Goal: Information Seeking & Learning: Learn about a topic

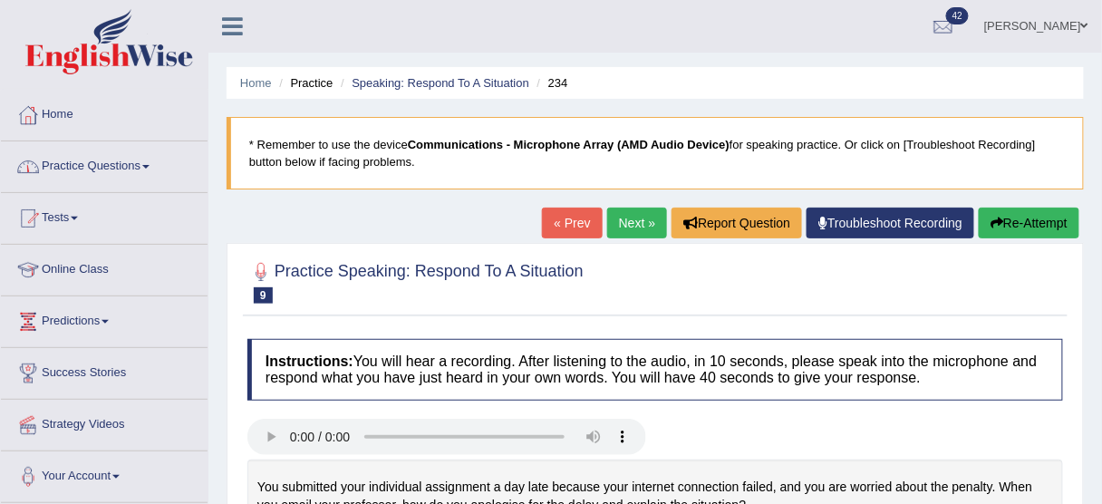
click at [150, 156] on link "Practice Questions" at bounding box center [104, 163] width 207 height 45
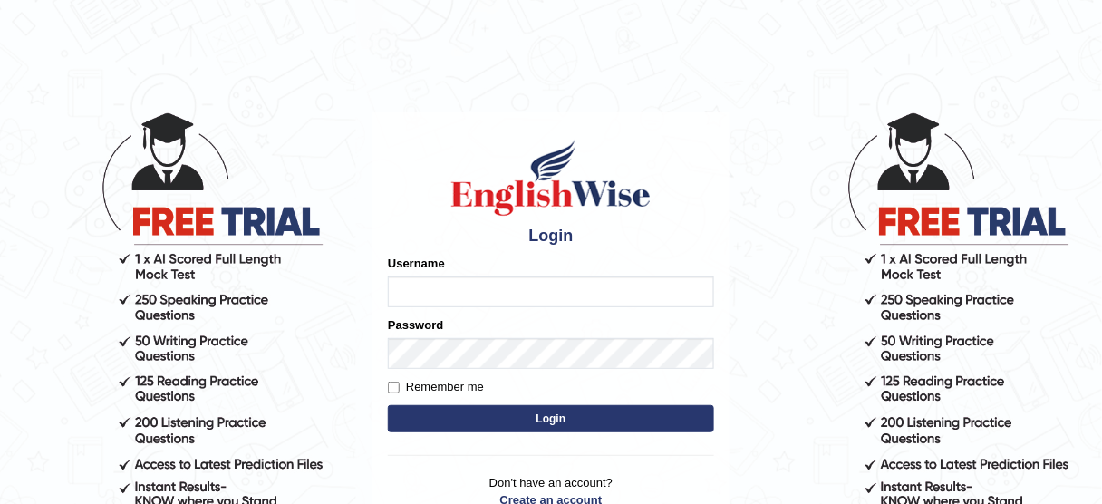
click at [559, 286] on input "Username" at bounding box center [551, 291] width 326 height 31
type input "bhagwantbrar"
click at [524, 419] on button "Login" at bounding box center [551, 418] width 326 height 27
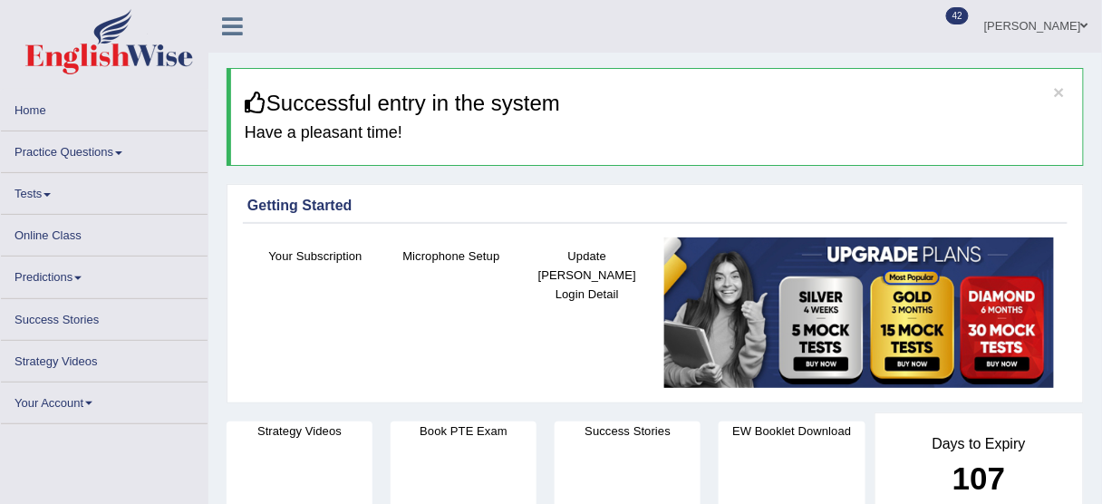
click at [119, 151] on span at bounding box center [118, 153] width 7 height 4
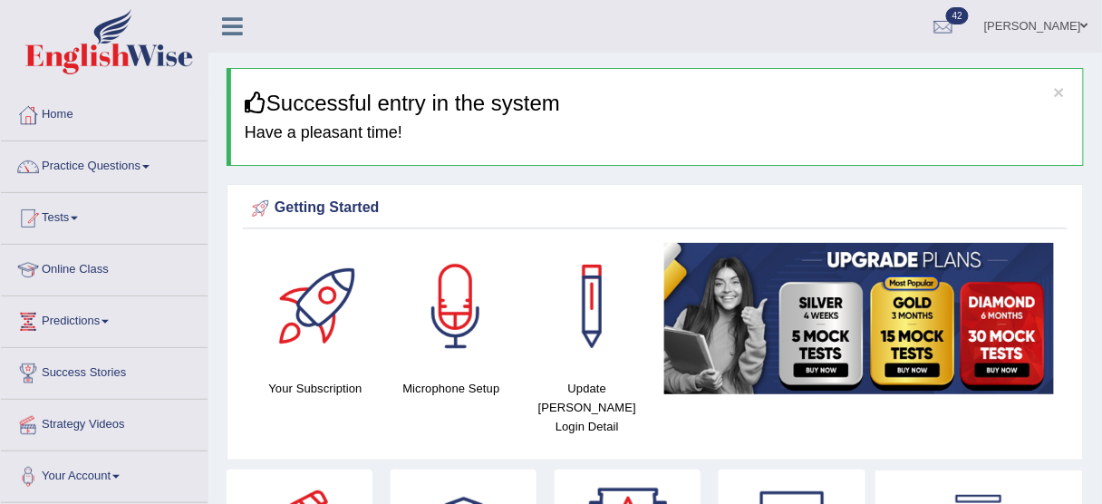
click at [85, 157] on link "Practice Questions" at bounding box center [104, 163] width 207 height 45
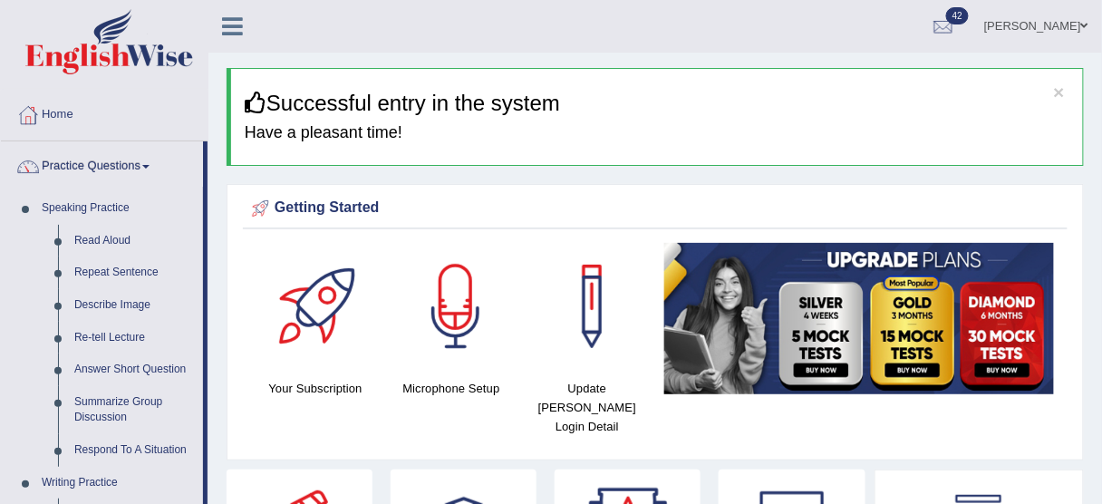
click at [1, 141] on link "Practice Questions" at bounding box center [102, 163] width 202 height 45
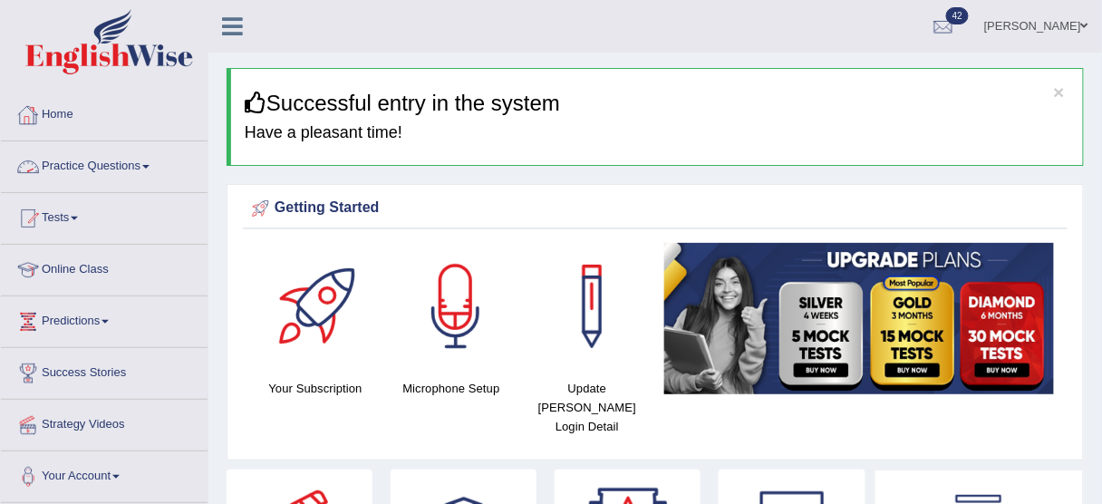
click at [122, 162] on link "Practice Questions" at bounding box center [104, 163] width 207 height 45
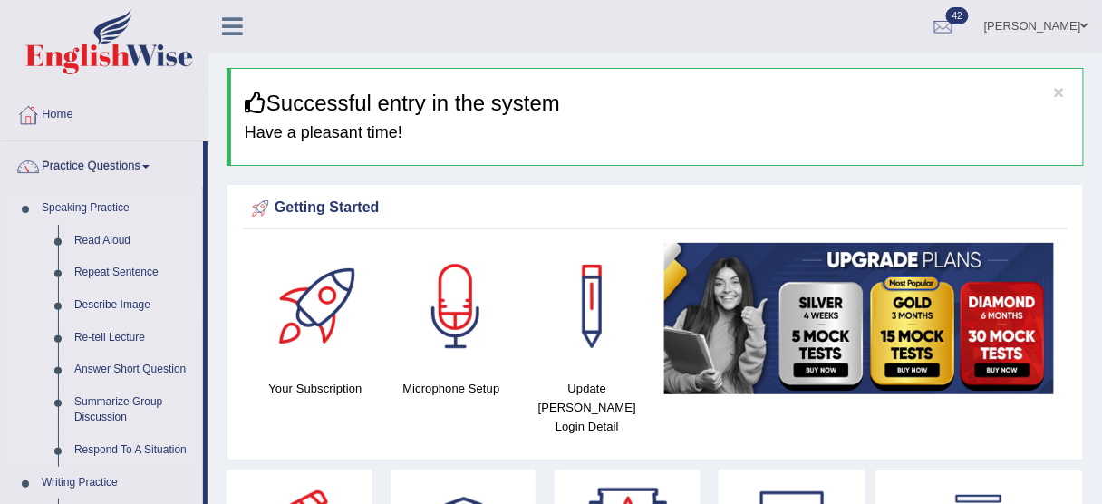
click at [135, 309] on link "Describe Image" at bounding box center [134, 305] width 137 height 33
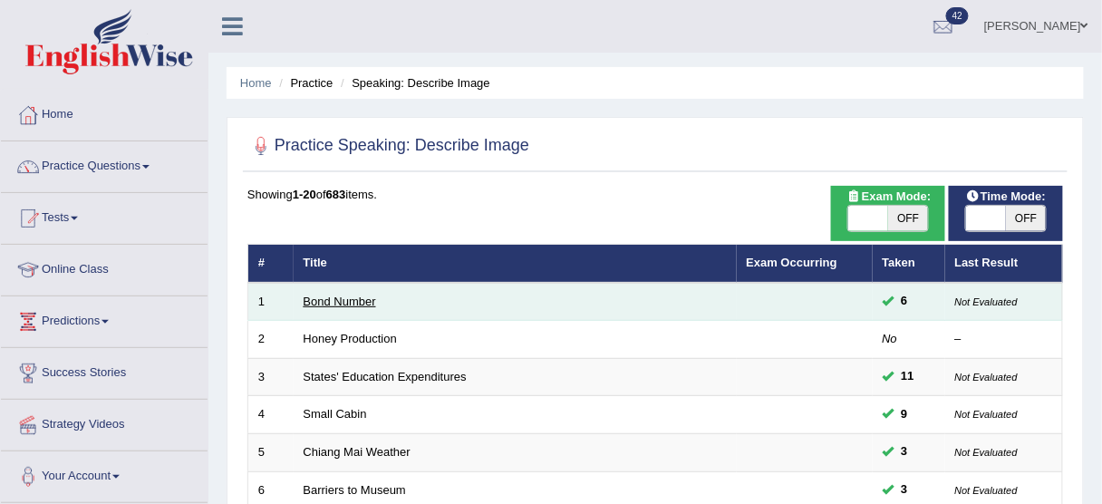
click at [354, 298] on link "Bond Number" at bounding box center [340, 302] width 73 height 14
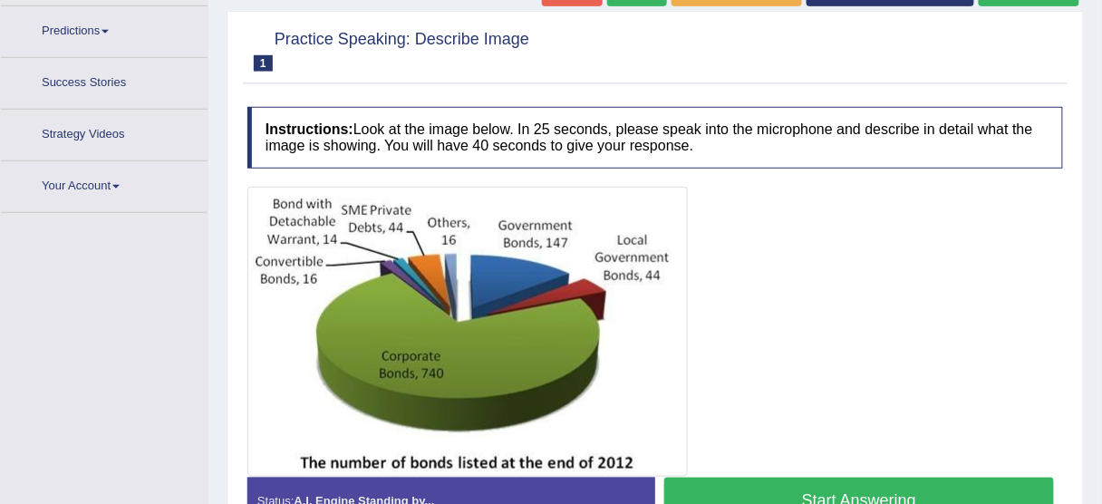
scroll to position [329, 0]
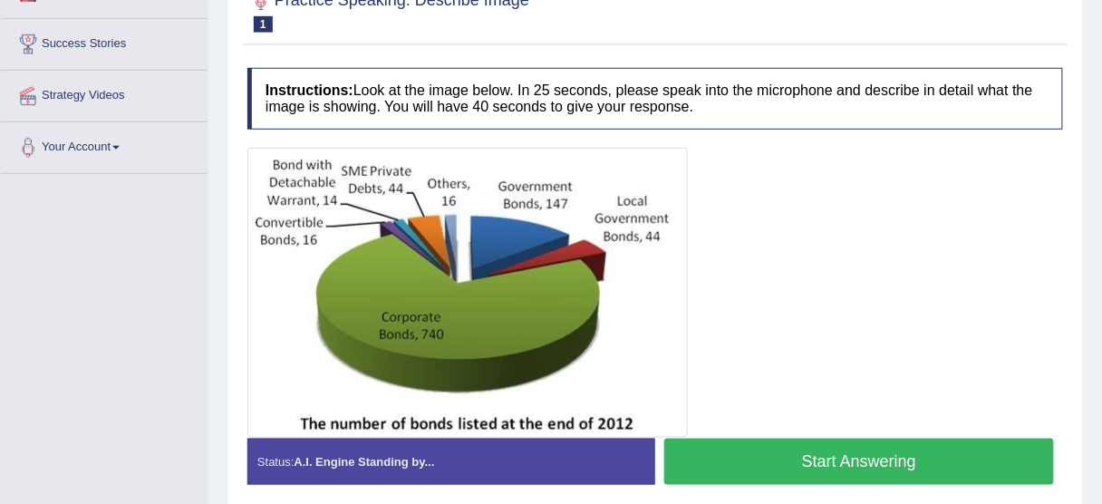
drag, startPoint x: 996, startPoint y: 0, endPoint x: 819, endPoint y: 82, distance: 195.9
click at [814, 87] on h4 "Instructions: Look at the image below. In 25 seconds, please speak into the mic…" at bounding box center [655, 98] width 816 height 61
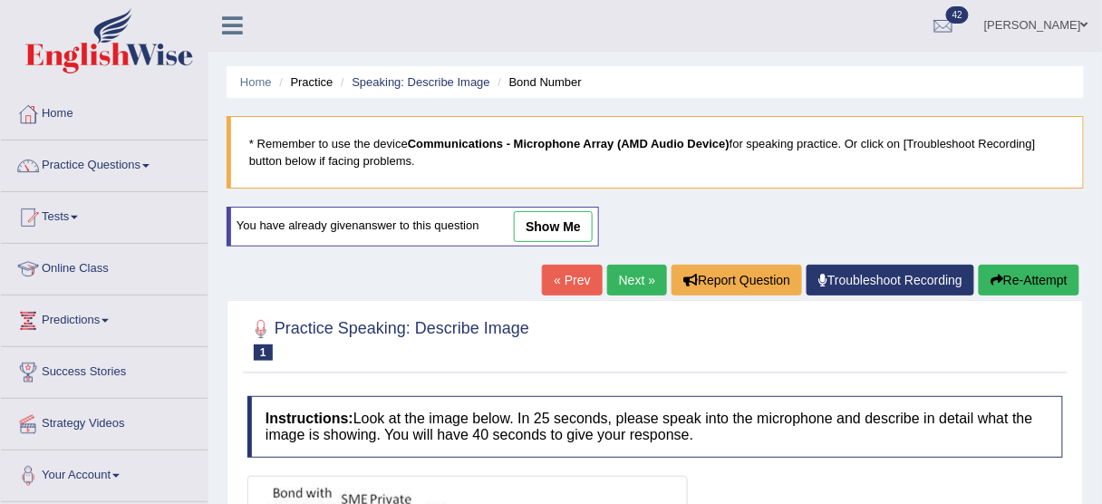
scroll to position [0, 0]
click at [1024, 27] on link "[PERSON_NAME]" at bounding box center [1036, 23] width 131 height 47
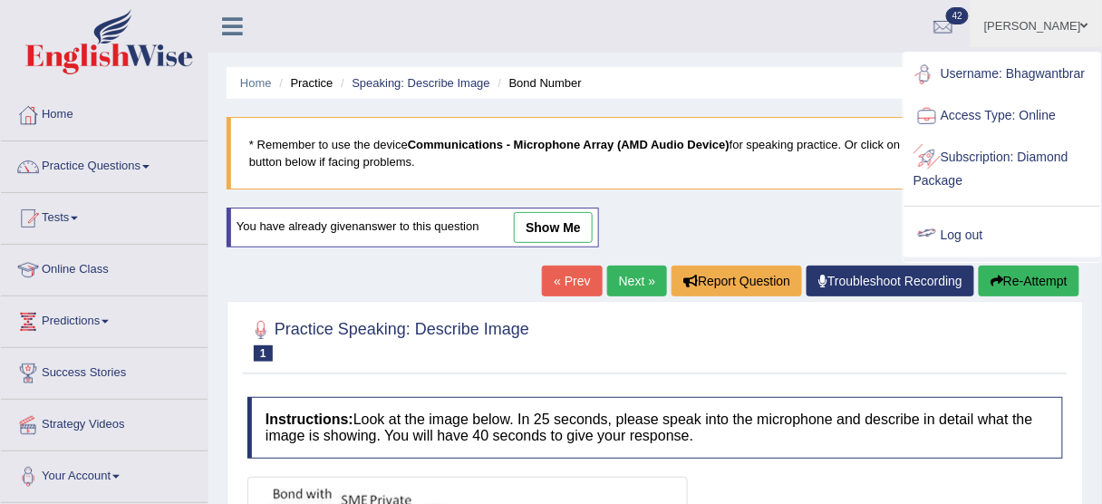
click at [967, 236] on link "Log out" at bounding box center [1003, 236] width 196 height 42
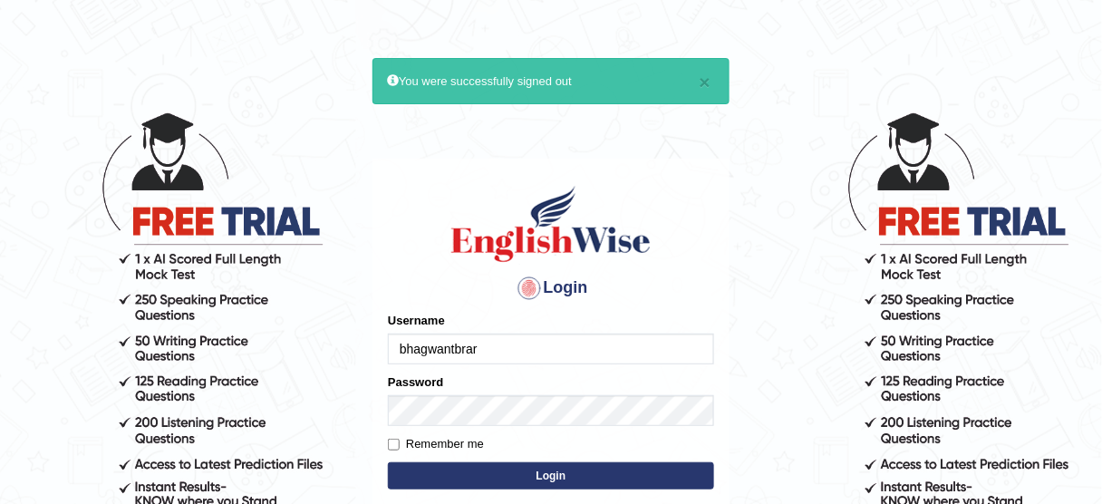
click at [547, 337] on input "bhagwantbrar" at bounding box center [551, 349] width 326 height 31
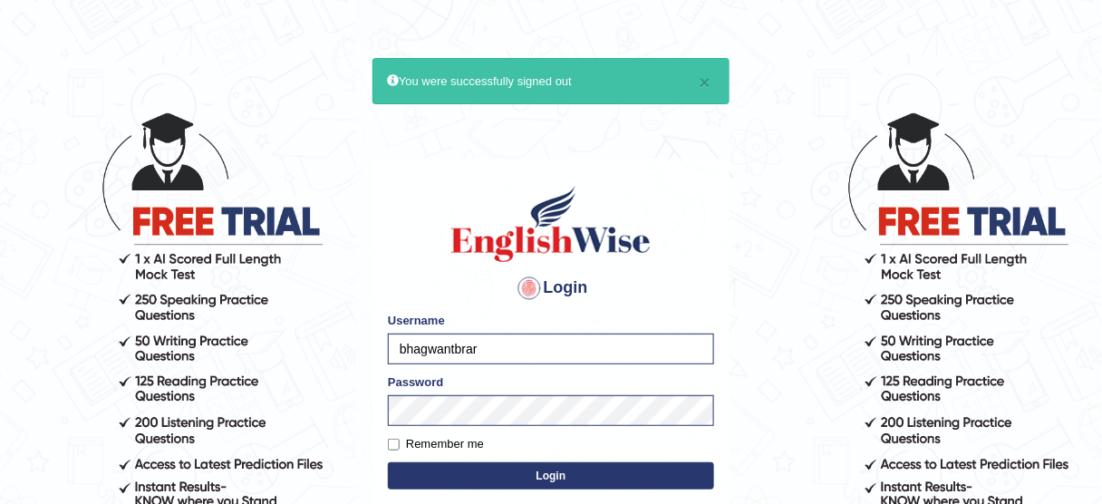
type input "Yohan"
click at [638, 474] on button "Login" at bounding box center [551, 475] width 326 height 27
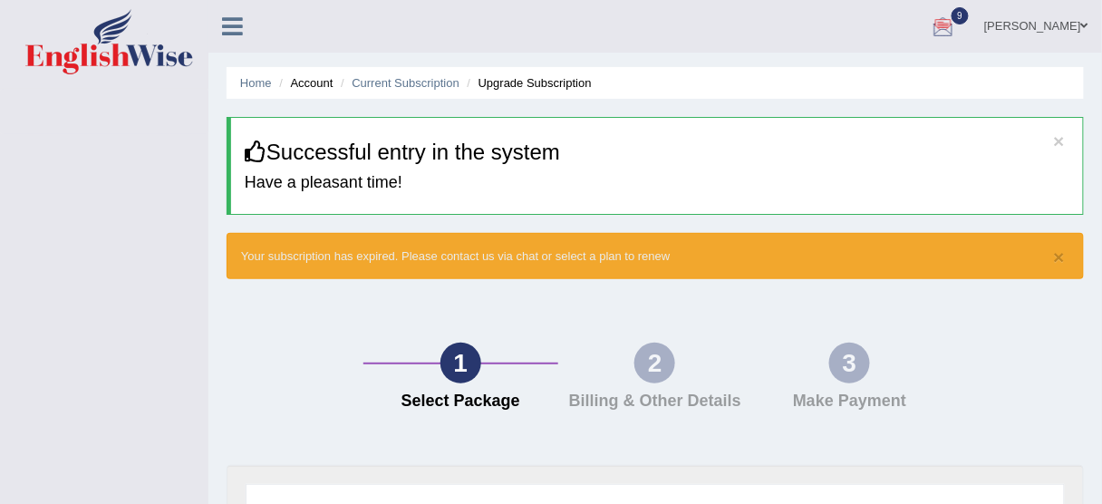
click at [1013, 20] on link "Yohan Wijethunga" at bounding box center [1036, 23] width 131 height 47
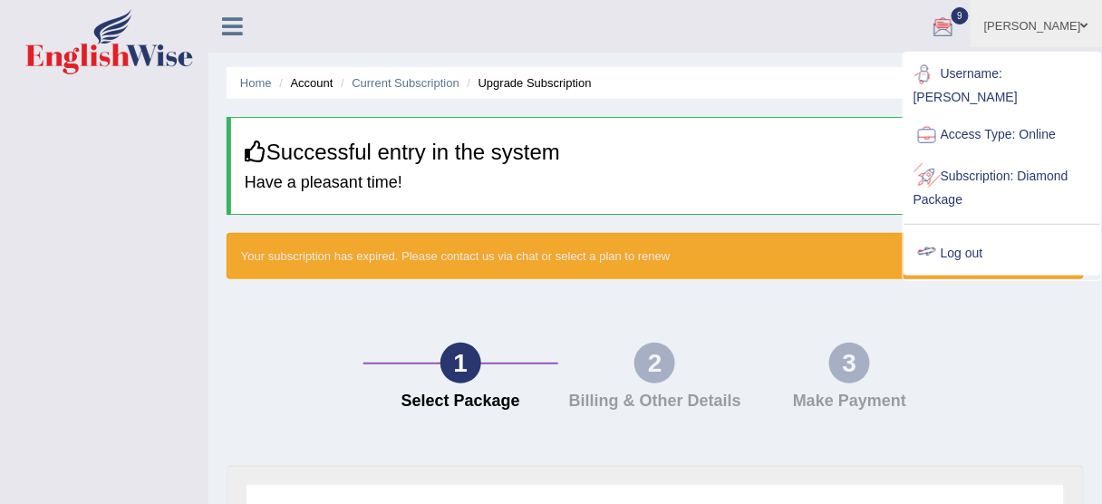
click at [973, 236] on link "Log out" at bounding box center [1003, 254] width 196 height 42
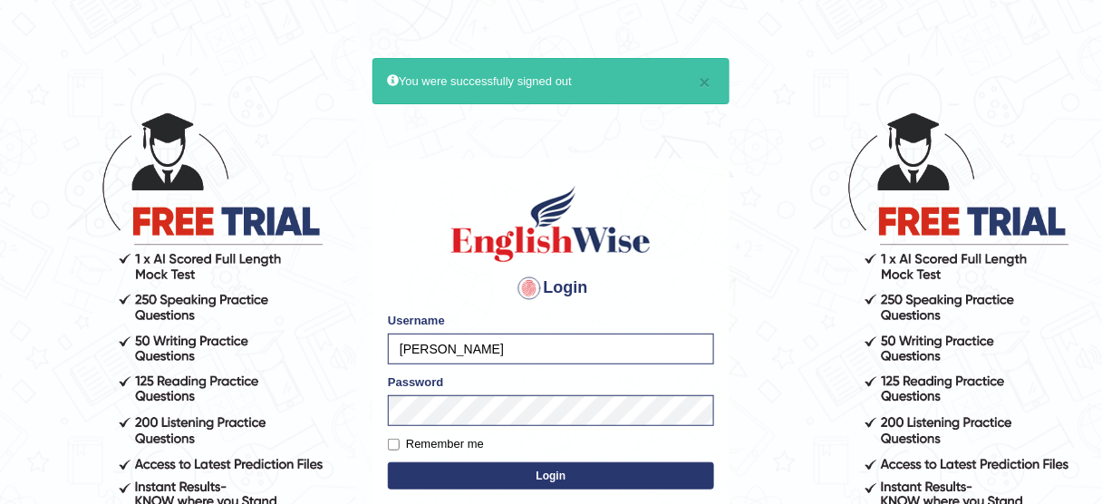
type input "bhagwantbrar"
drag, startPoint x: 566, startPoint y: 482, endPoint x: 571, endPoint y: 468, distance: 15.5
click at [566, 479] on button "Login" at bounding box center [551, 475] width 326 height 27
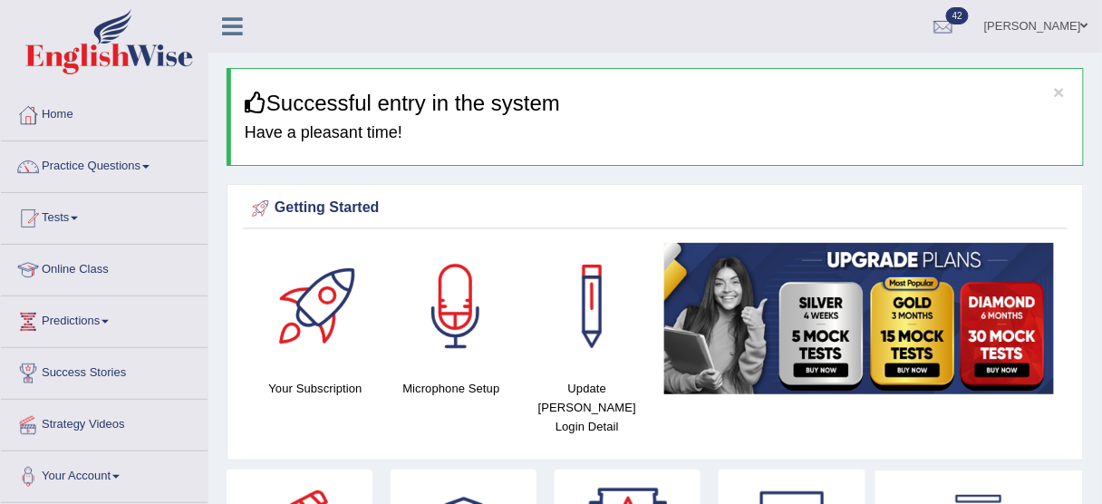
click at [131, 161] on link "Practice Questions" at bounding box center [104, 163] width 207 height 45
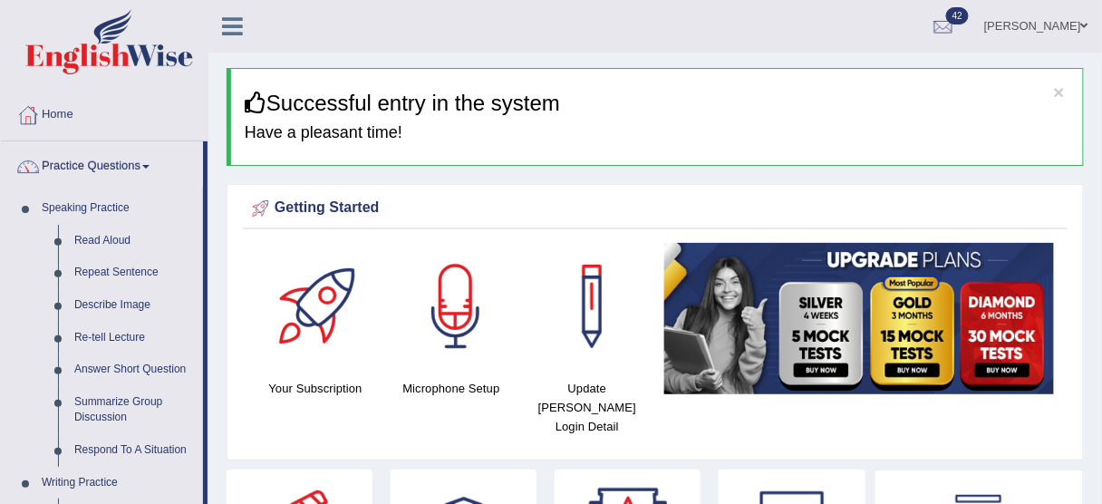
click at [134, 159] on link "Practice Questions" at bounding box center [102, 163] width 202 height 45
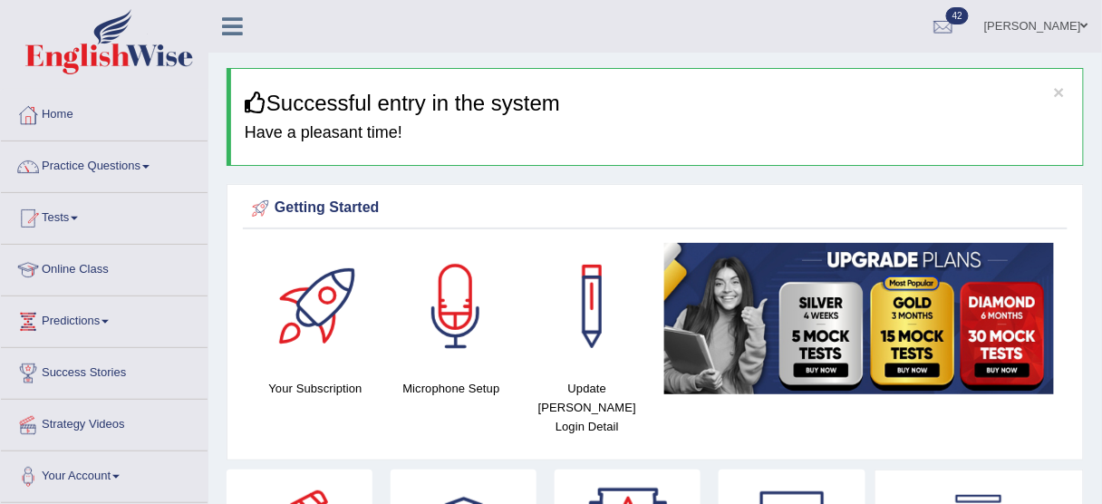
click at [429, 70] on div "× Successful entry in the system Have a pleasant time!" at bounding box center [656, 117] width 858 height 98
click at [430, 51] on div "Bhagwant singh Toggle navigation Username: Bhagwantbrar Access Type: Online Sub…" at bounding box center [655, 26] width 894 height 53
click at [425, 88] on div "× Successful entry in the system Have a pleasant time!" at bounding box center [656, 117] width 858 height 98
click at [49, 175] on link "Practice Questions" at bounding box center [104, 163] width 207 height 45
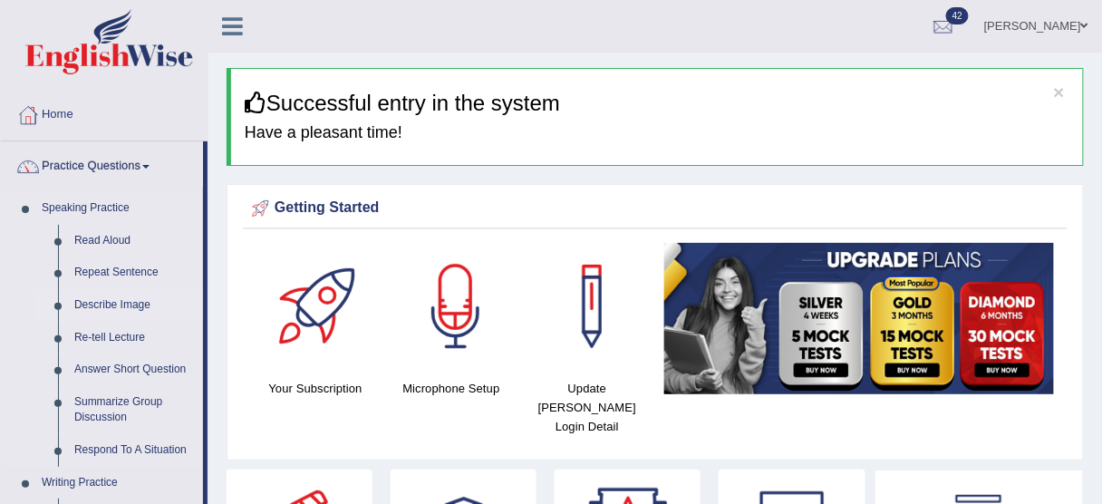
click at [125, 305] on link "Describe Image" at bounding box center [134, 305] width 137 height 33
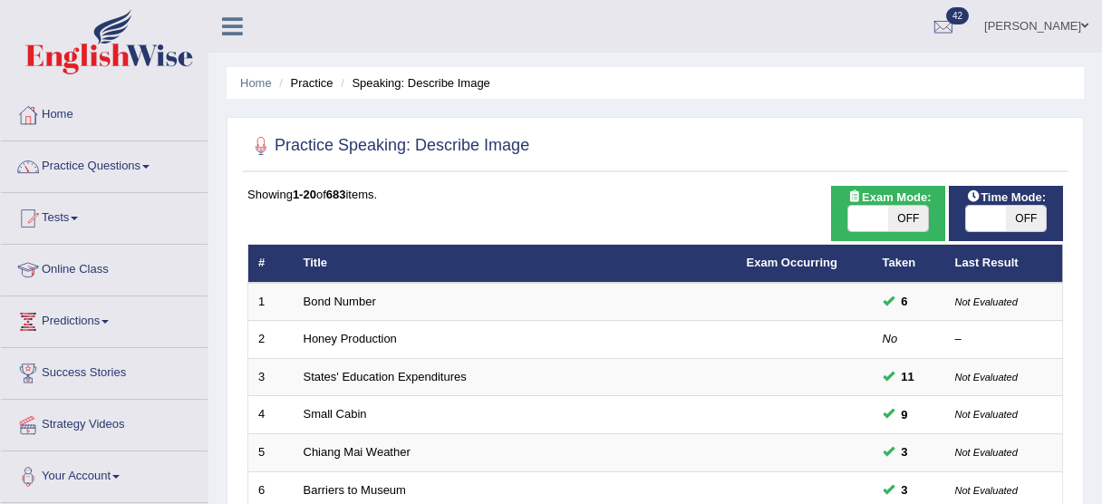
click at [372, 370] on link "States' Education Expenditures" at bounding box center [385, 377] width 163 height 14
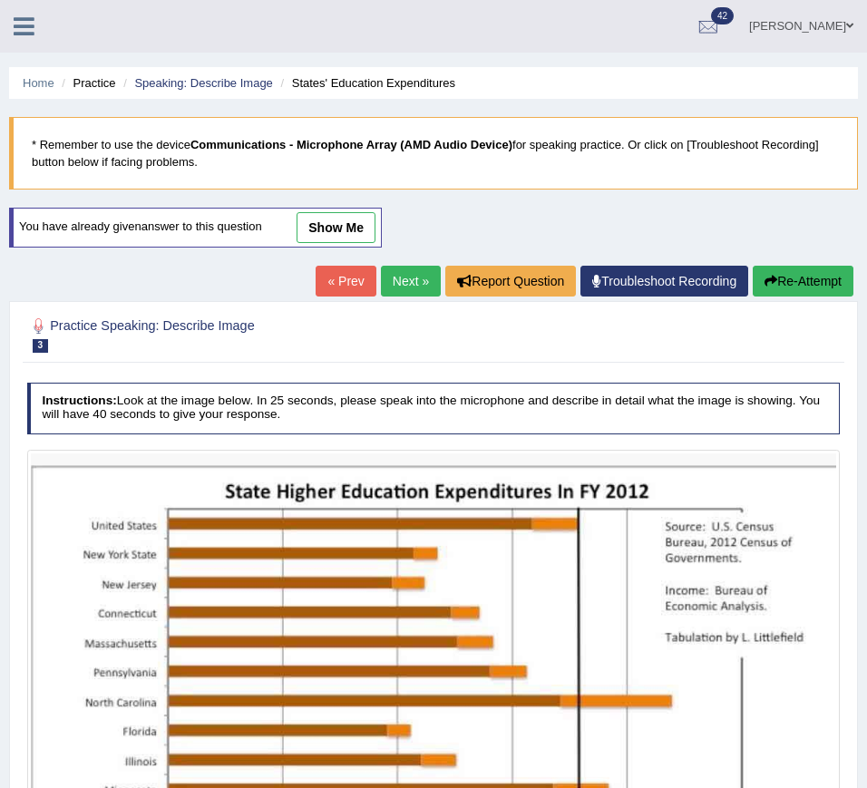
click at [393, 275] on link "Next »" at bounding box center [411, 281] width 60 height 31
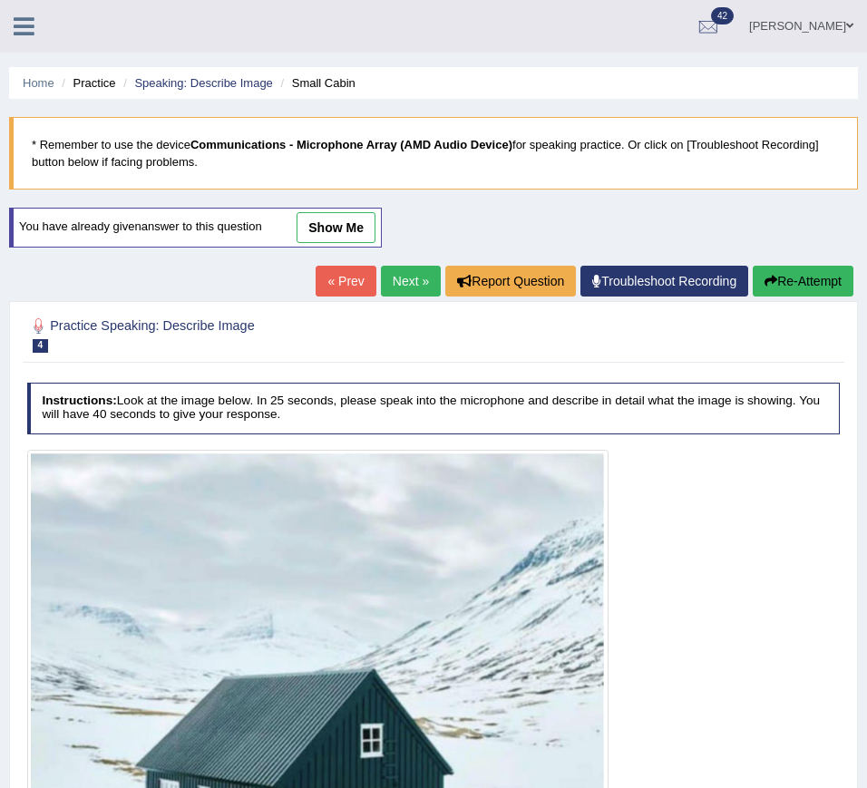
click at [401, 272] on link "Next »" at bounding box center [411, 281] width 60 height 31
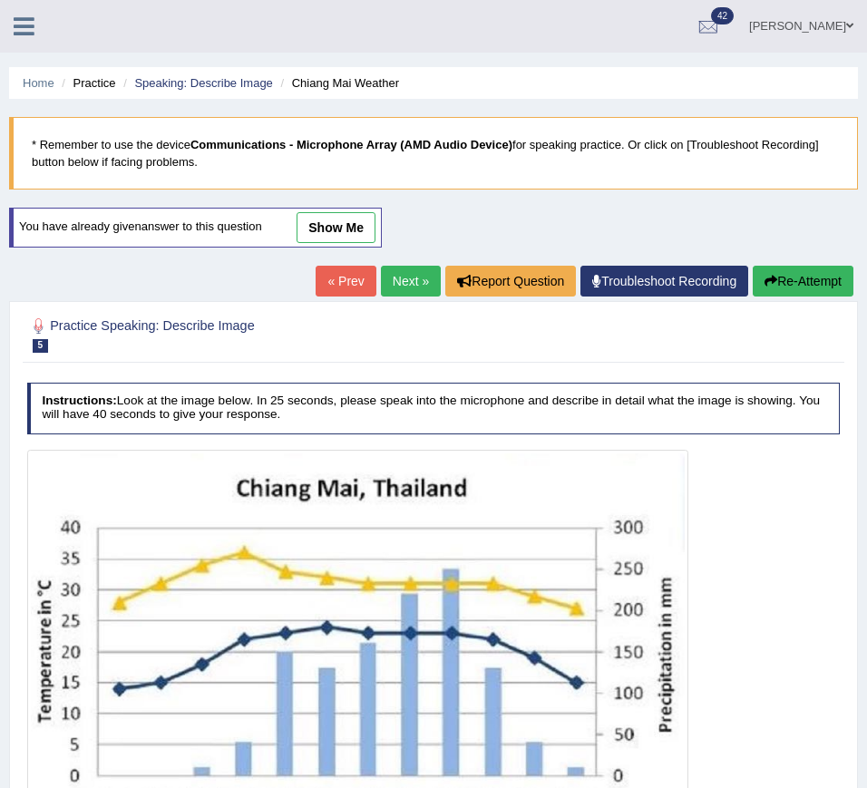
click at [396, 271] on link "Next »" at bounding box center [411, 281] width 60 height 31
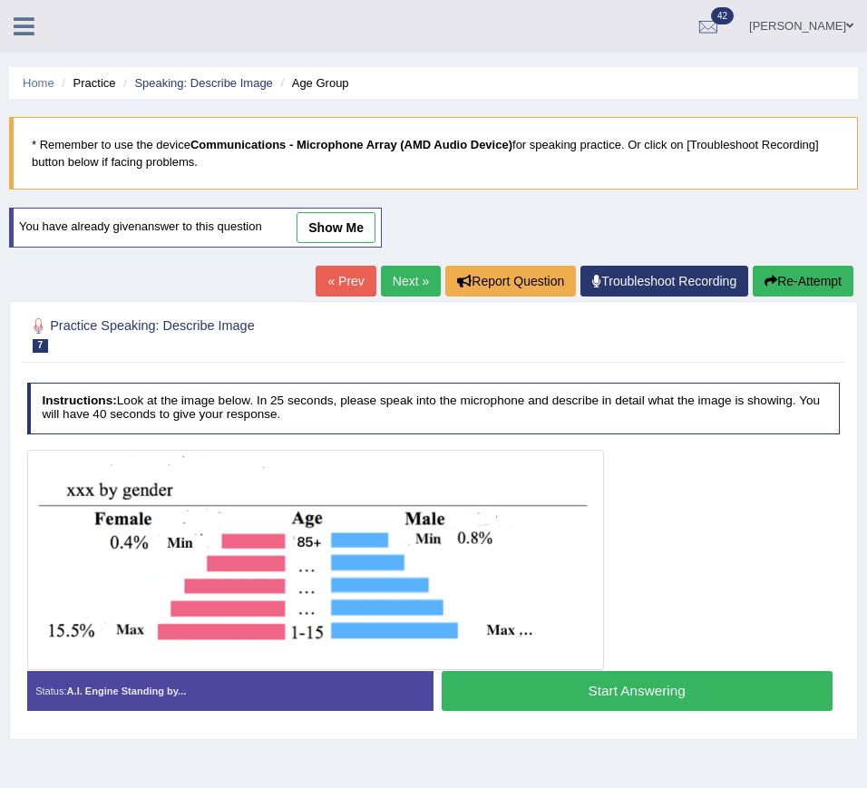
click at [391, 284] on link "Next »" at bounding box center [411, 281] width 60 height 31
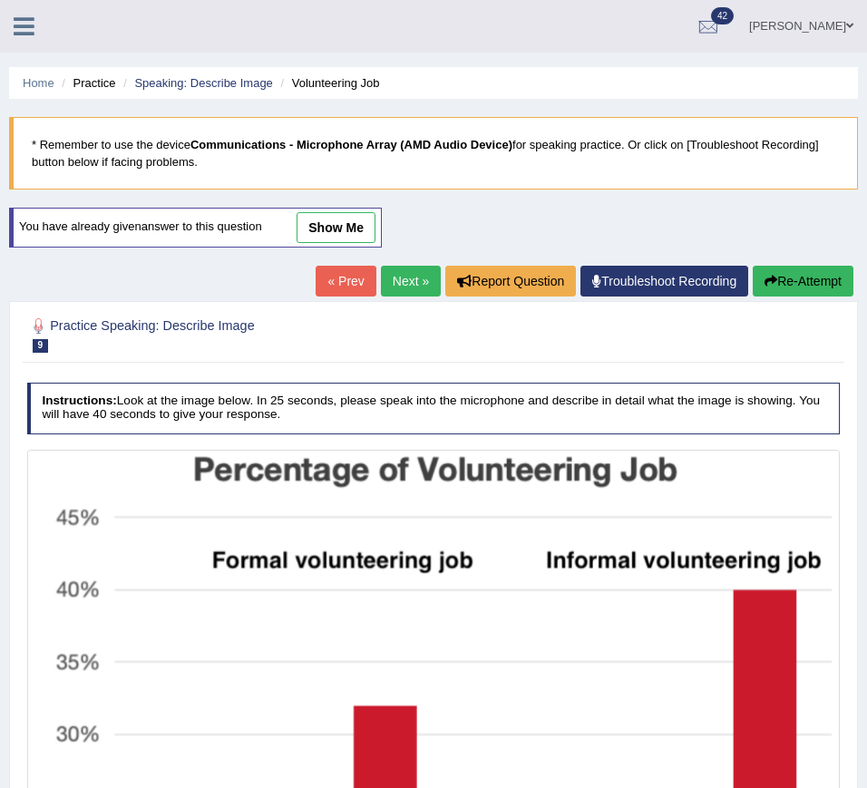
click at [391, 284] on link "Next »" at bounding box center [411, 281] width 60 height 31
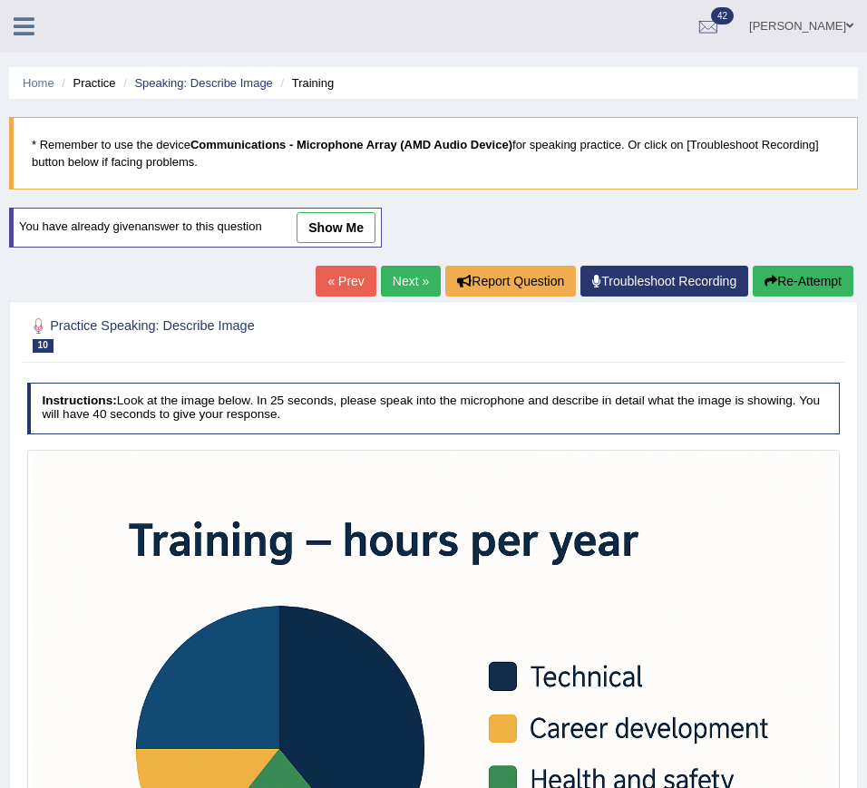
click at [391, 284] on link "Next »" at bounding box center [411, 281] width 60 height 31
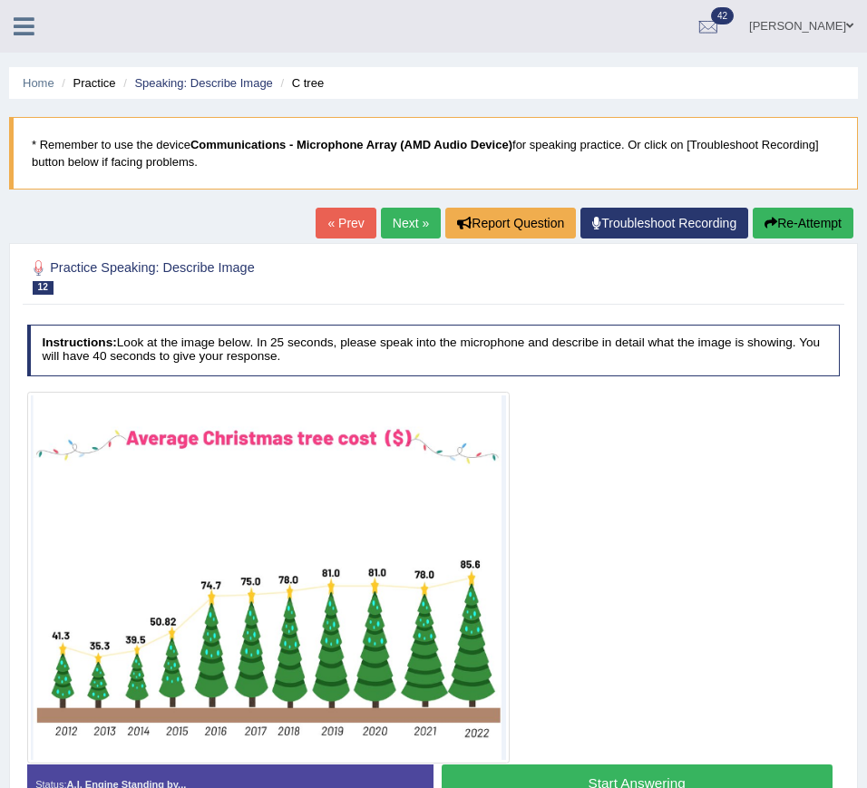
click at [409, 210] on link "Next »" at bounding box center [411, 223] width 60 height 31
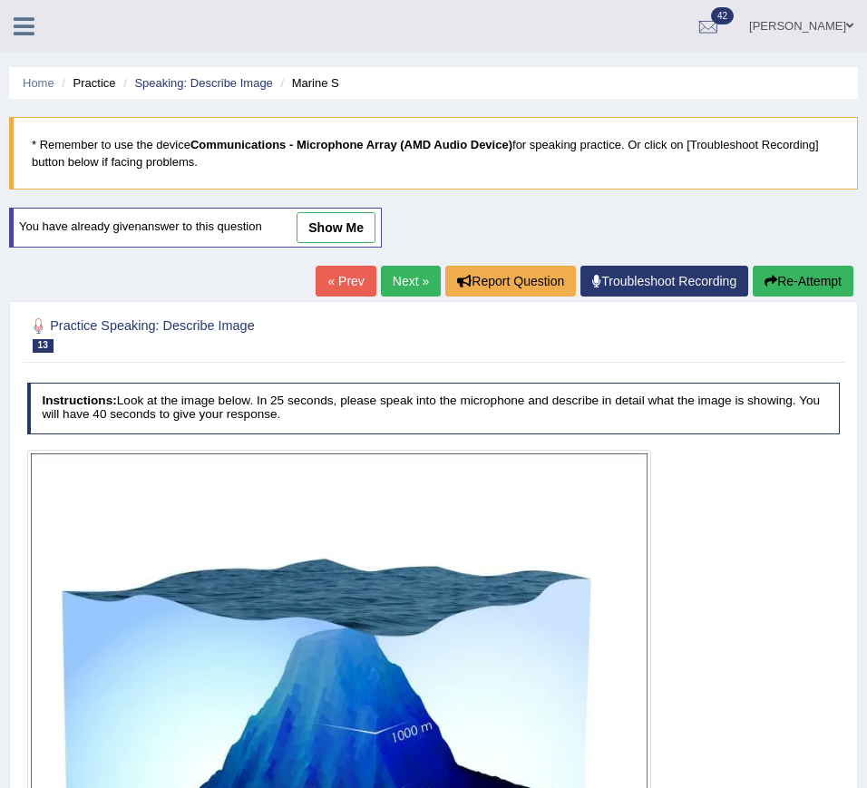
click at [401, 272] on link "Next »" at bounding box center [411, 281] width 60 height 31
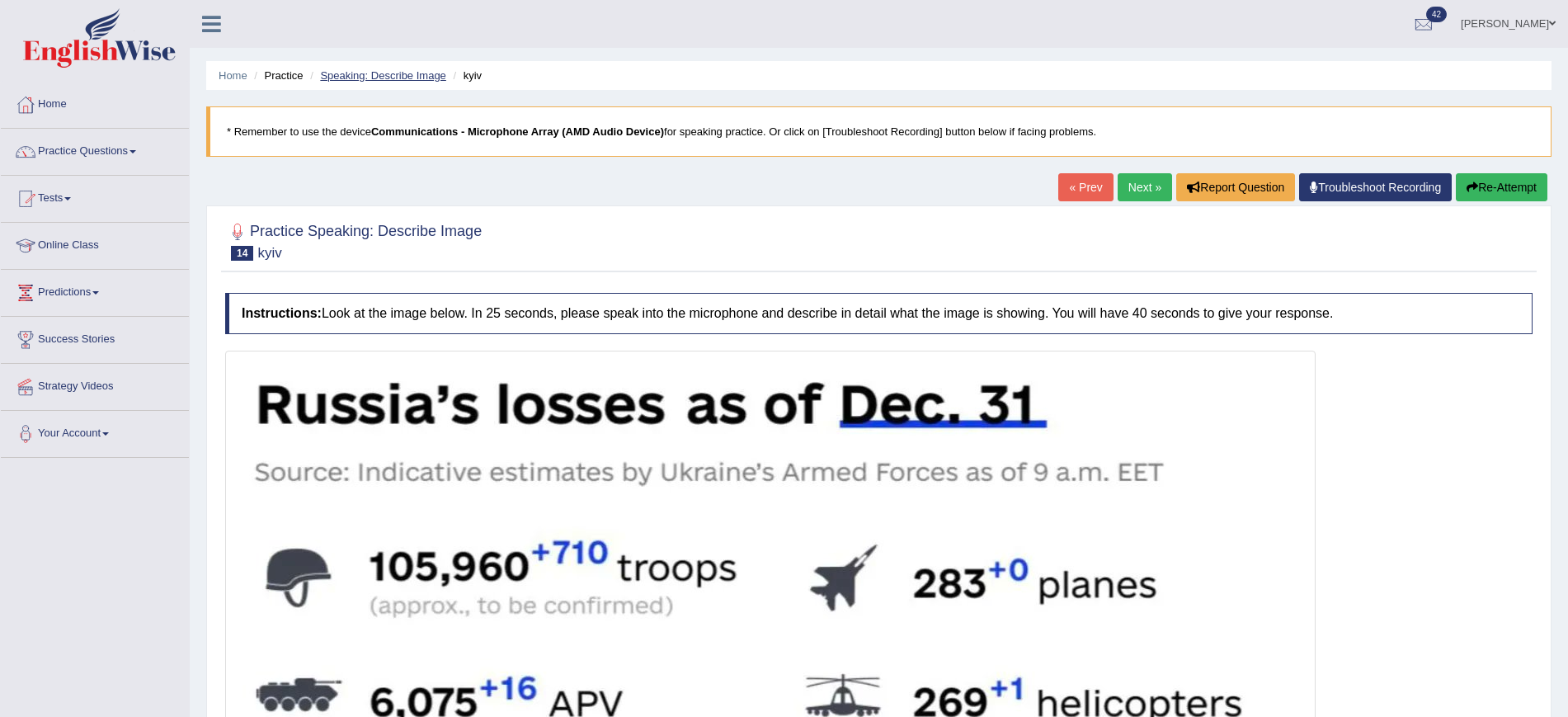
click at [419, 76] on link "Speaking: Describe Image" at bounding box center [383, 76] width 126 height 13
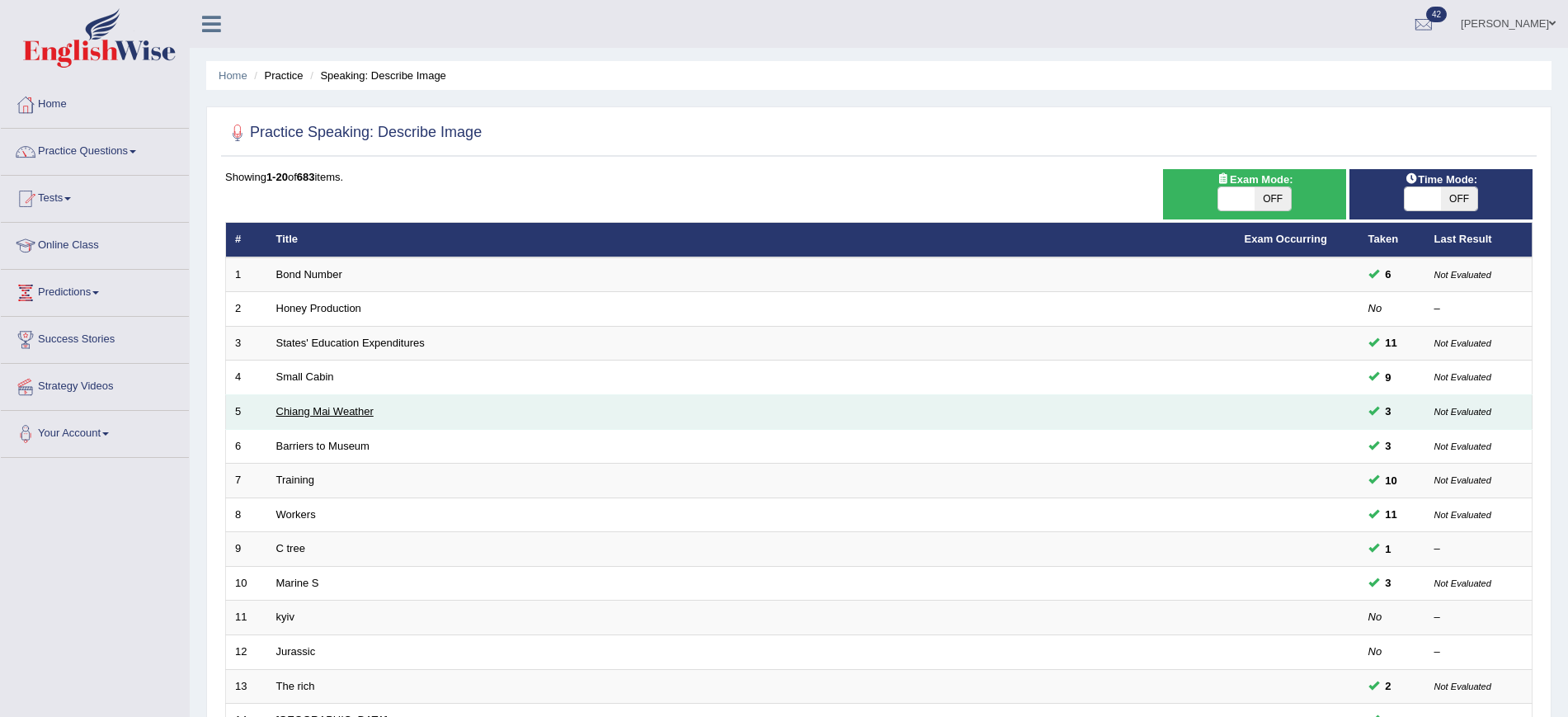
click at [339, 409] on link "Chiang Mai Weather" at bounding box center [325, 411] width 97 height 13
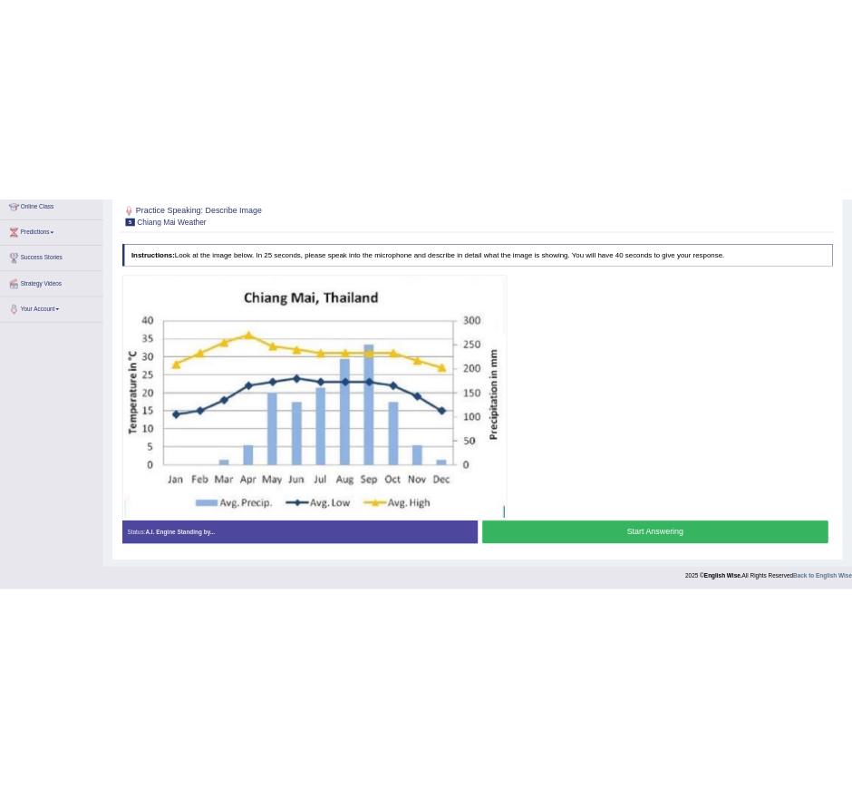
scroll to position [218, 0]
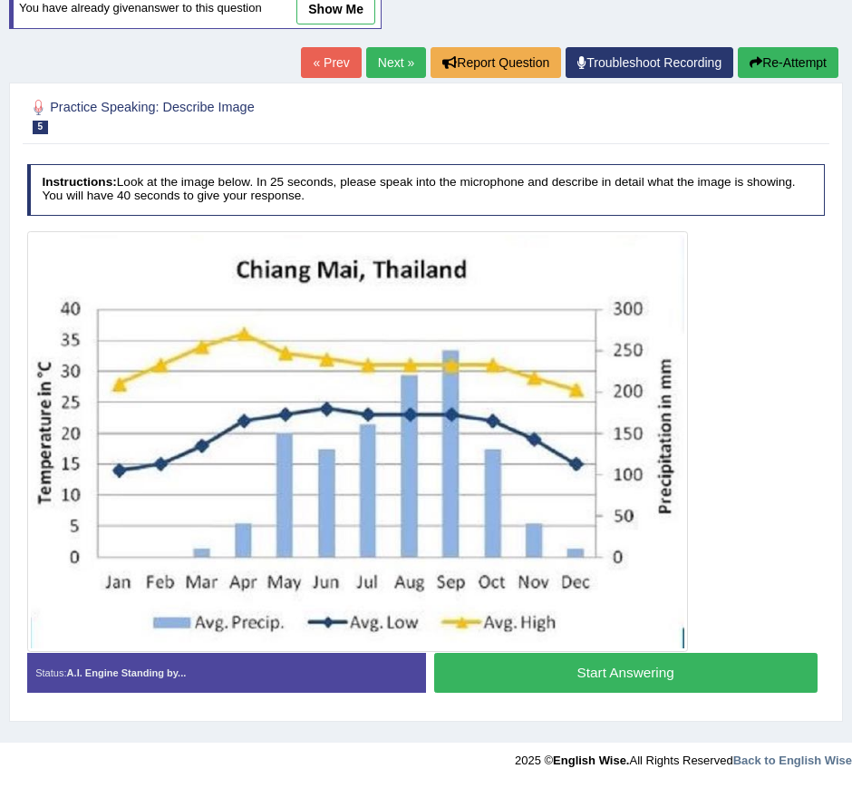
click at [326, 761] on div at bounding box center [426, 755] width 852 height 26
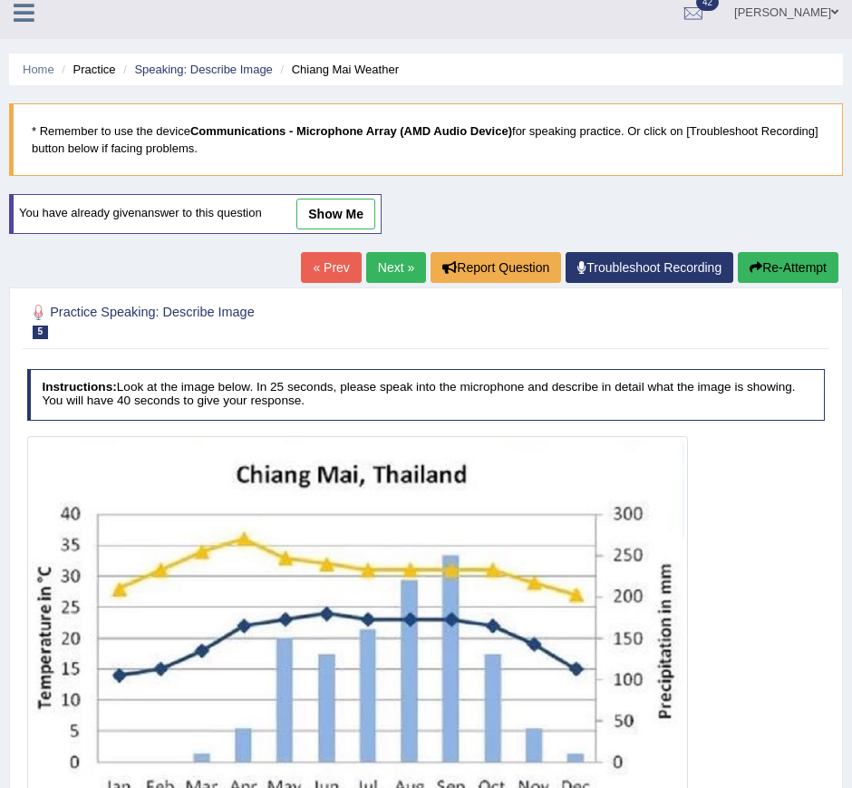
scroll to position [0, 0]
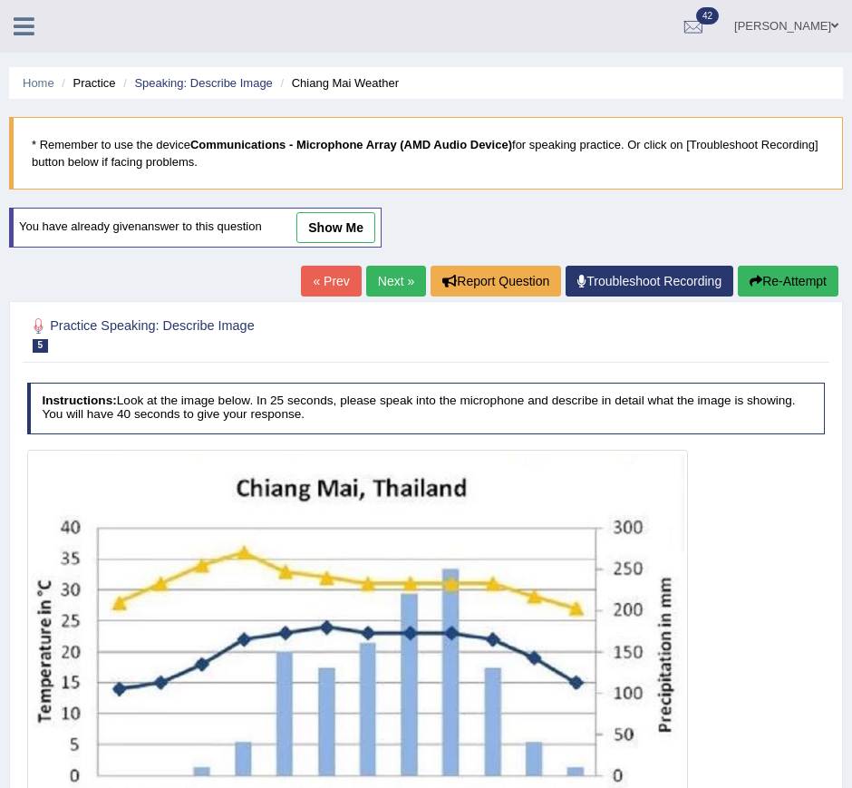
click at [384, 290] on link "Next »" at bounding box center [396, 281] width 60 height 31
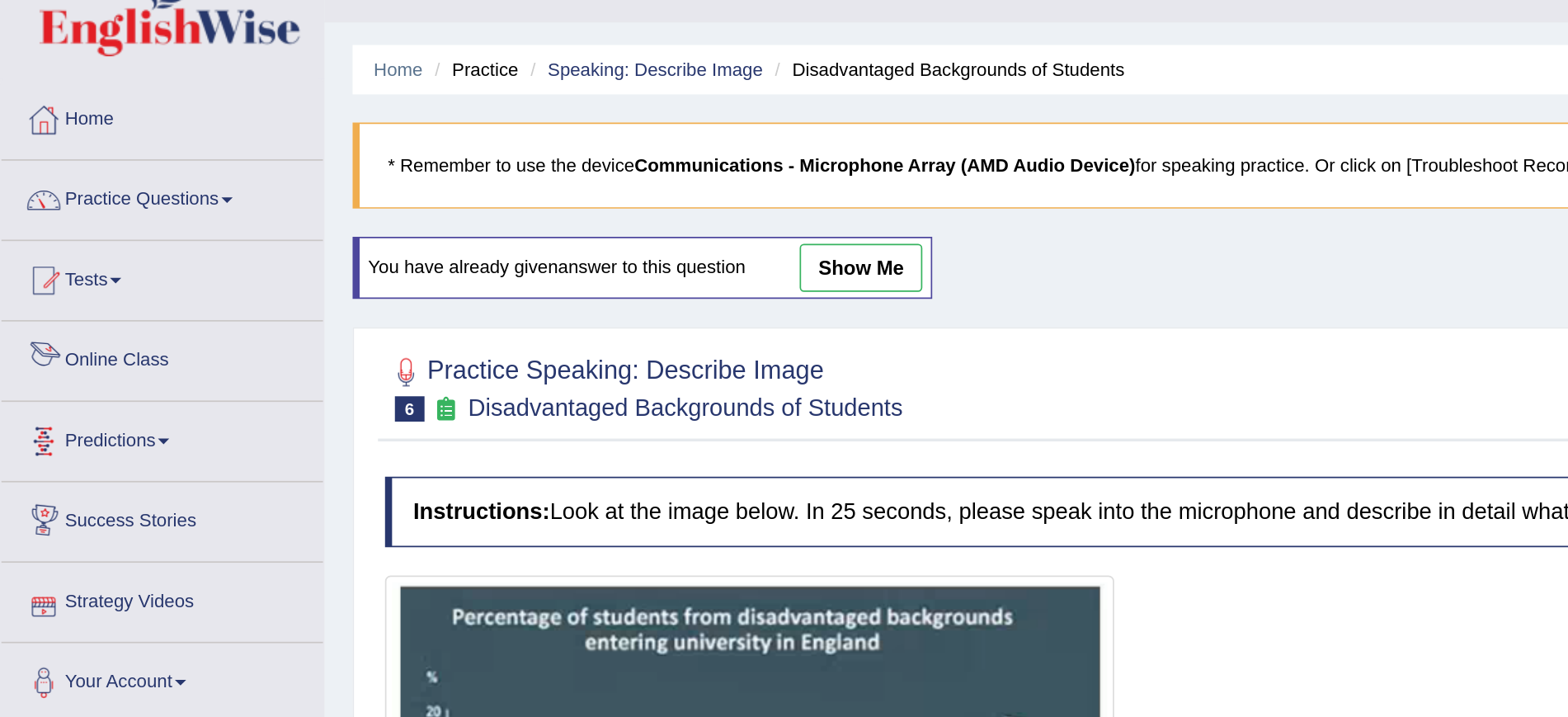
scroll to position [29, 0]
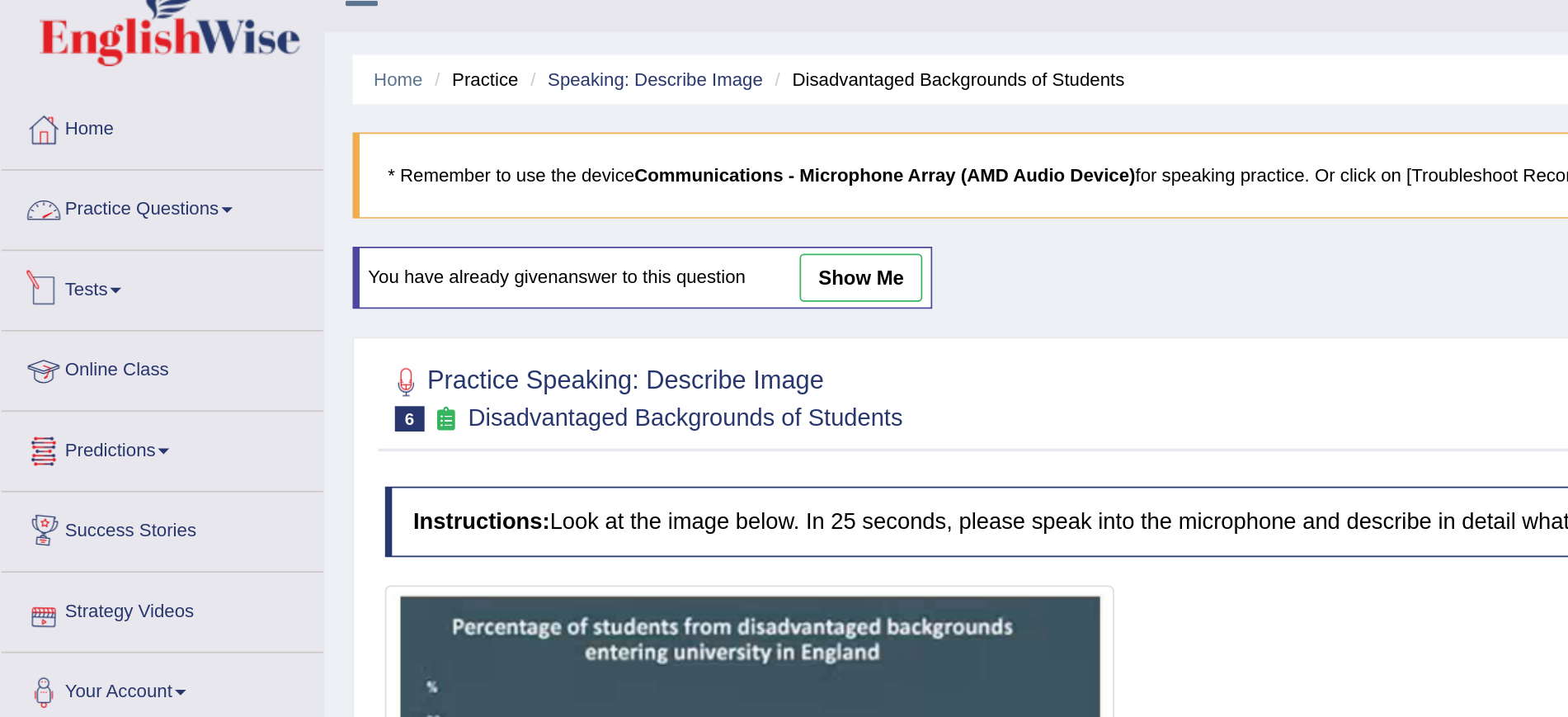
click at [85, 114] on link "Practice Questions" at bounding box center [95, 120] width 188 height 41
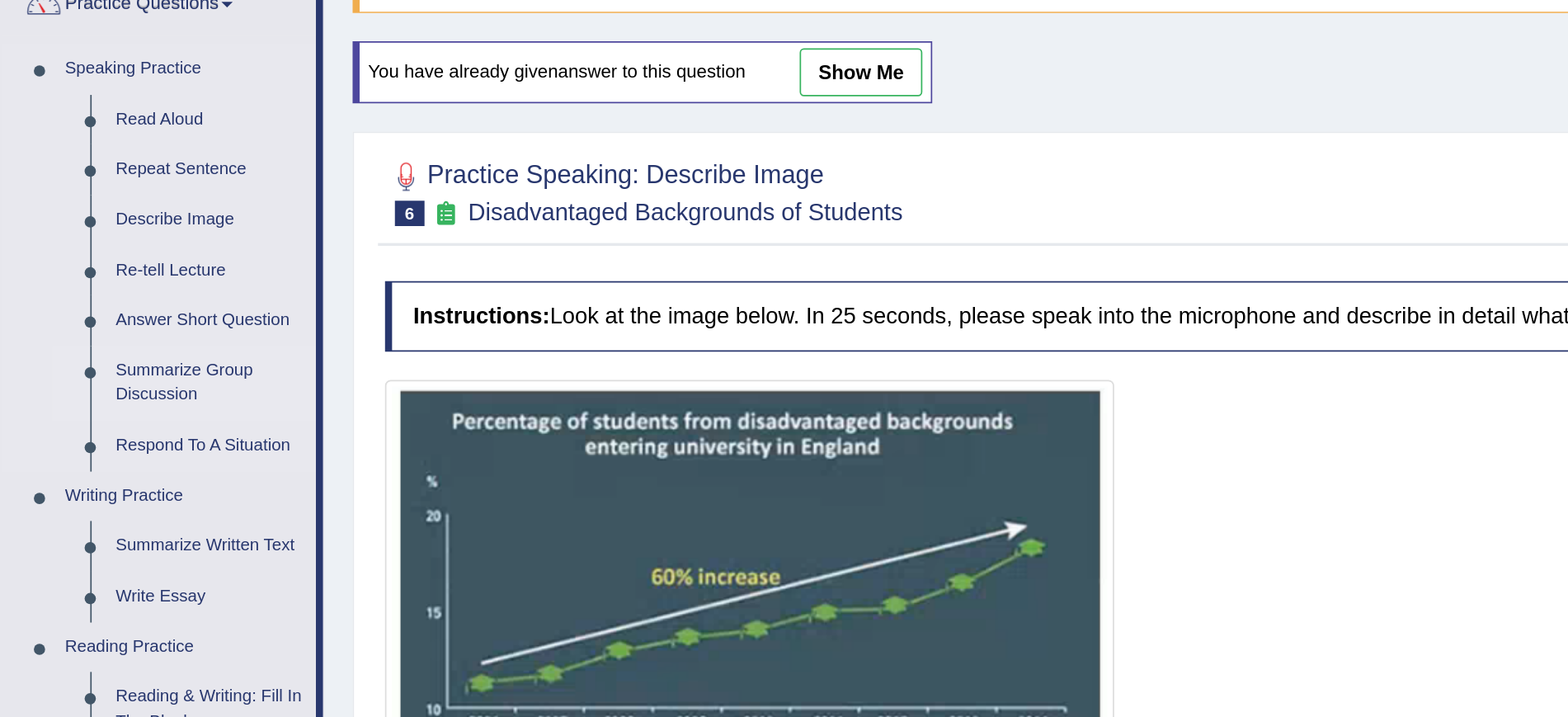
click at [101, 328] on link "Summarize Group Discussion" at bounding box center [122, 344] width 125 height 44
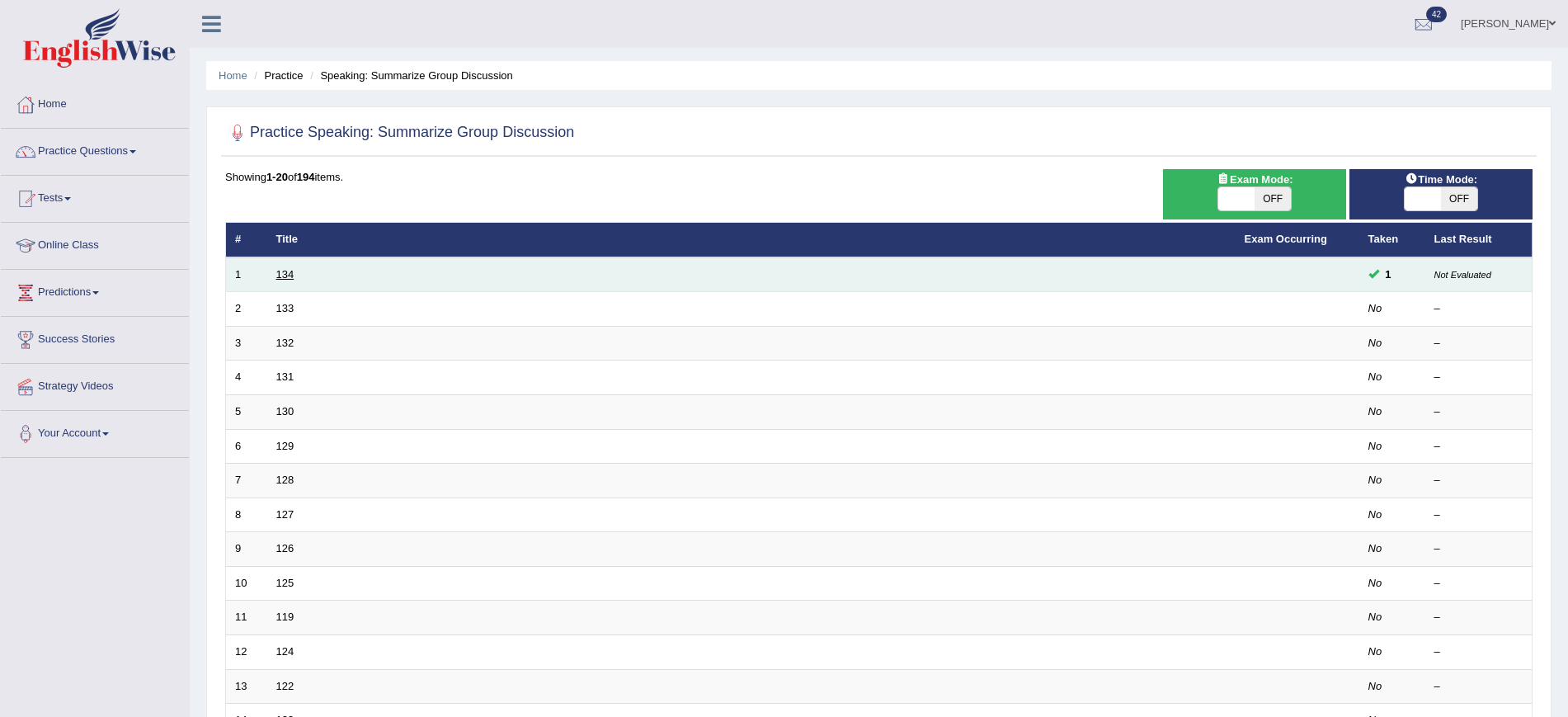
click at [278, 272] on link "134" at bounding box center [286, 275] width 18 height 13
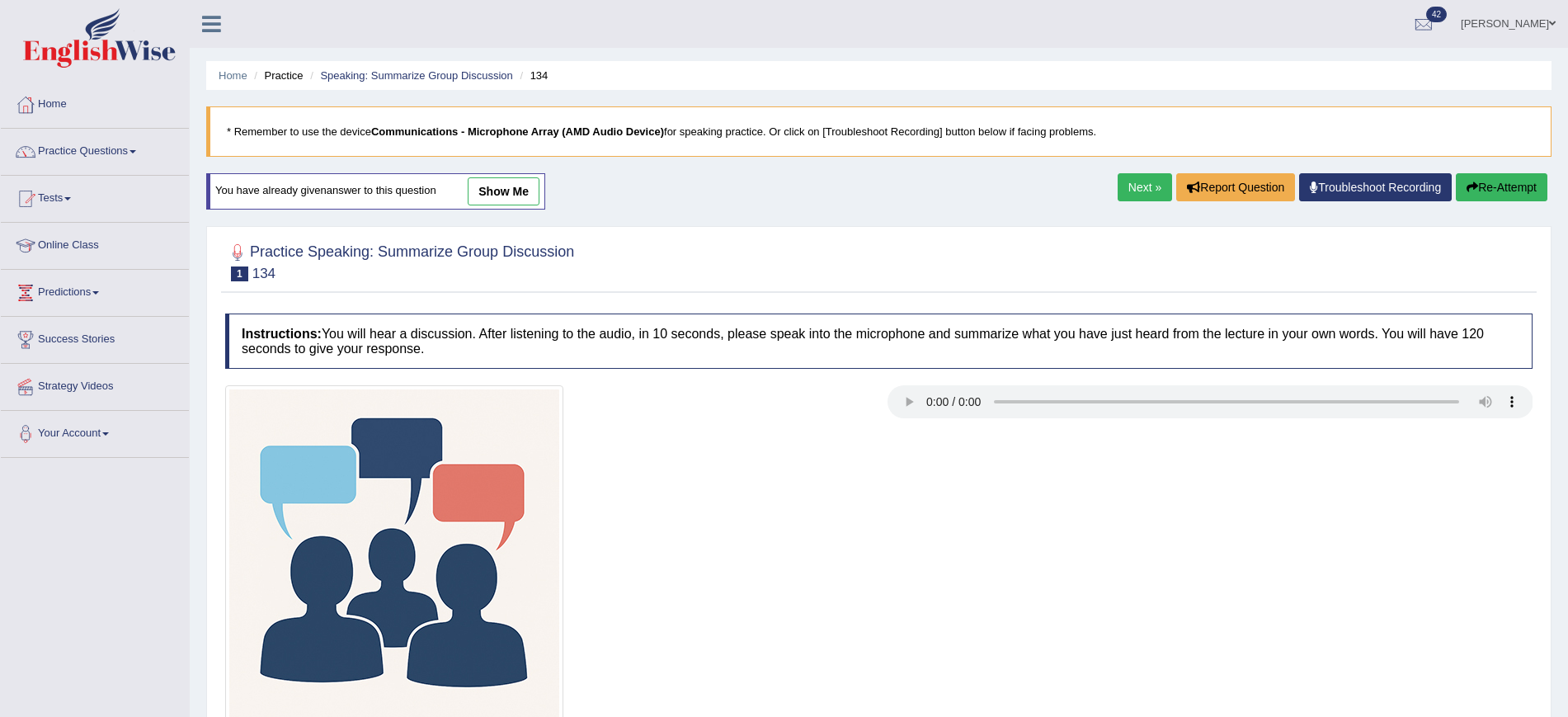
click at [533, 193] on link "show me" at bounding box center [503, 191] width 72 height 28
click at [496, 183] on div "Home Practice Speaking: Summarize Group Discussion 134 * Remember to use the de…" at bounding box center [878, 412] width 1379 height 824
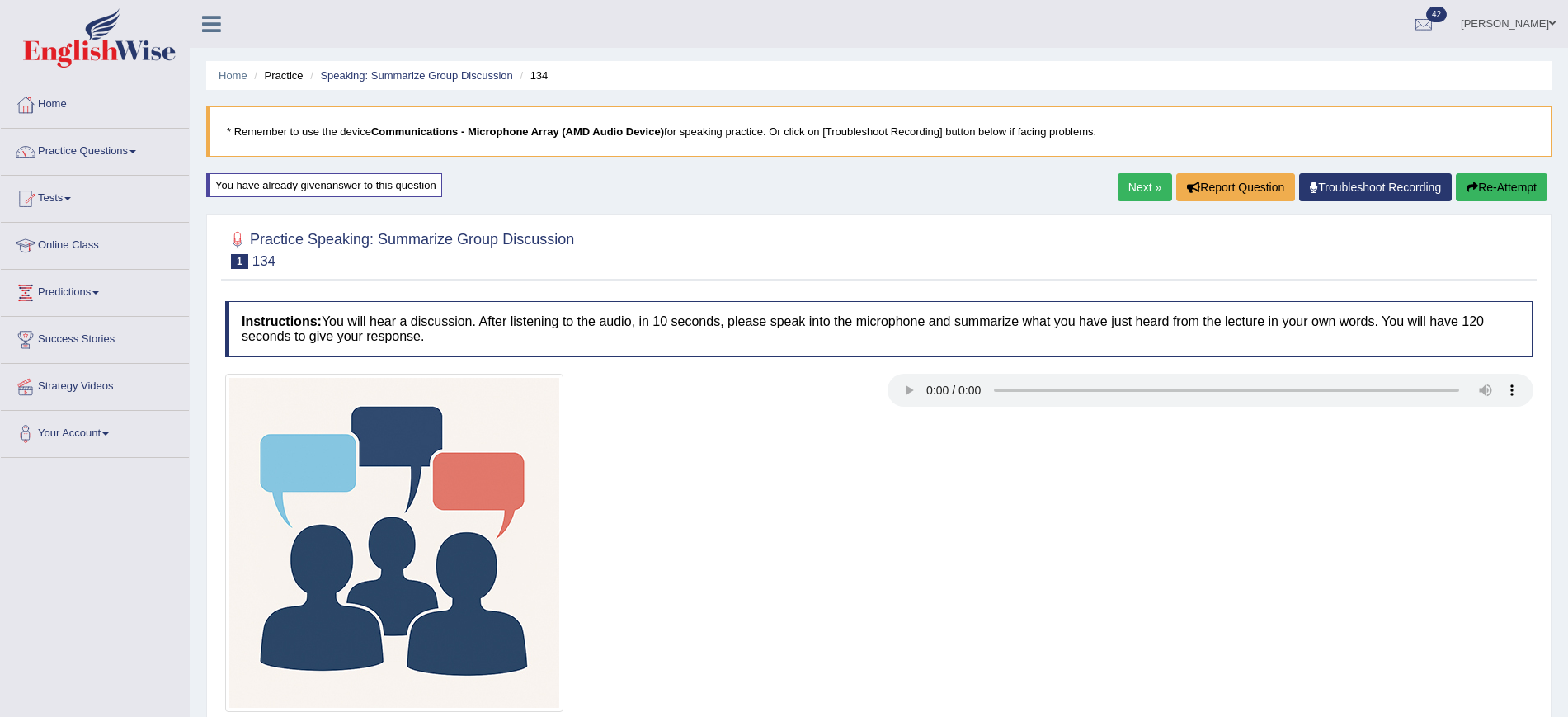
click at [486, 202] on div "Home Practice Speaking: Summarize Group Discussion 134 * Remember to use the de…" at bounding box center [878, 694] width 1379 height 1389
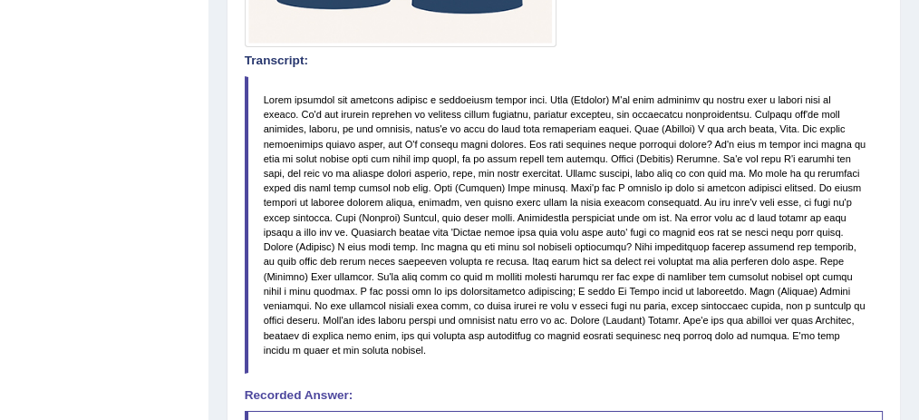
scroll to position [696, 0]
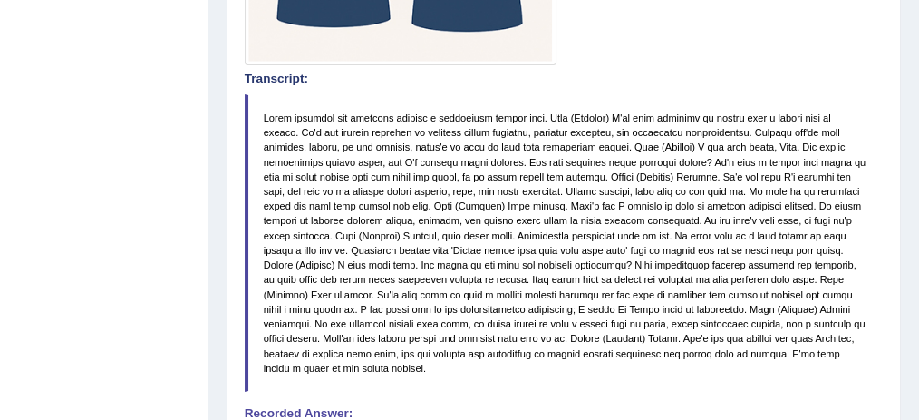
drag, startPoint x: 577, startPoint y: 141, endPoint x: 615, endPoint y: 136, distance: 39.4
click at [615, 136] on blockquote at bounding box center [564, 242] width 639 height 297
